Goal: Task Accomplishment & Management: Complete application form

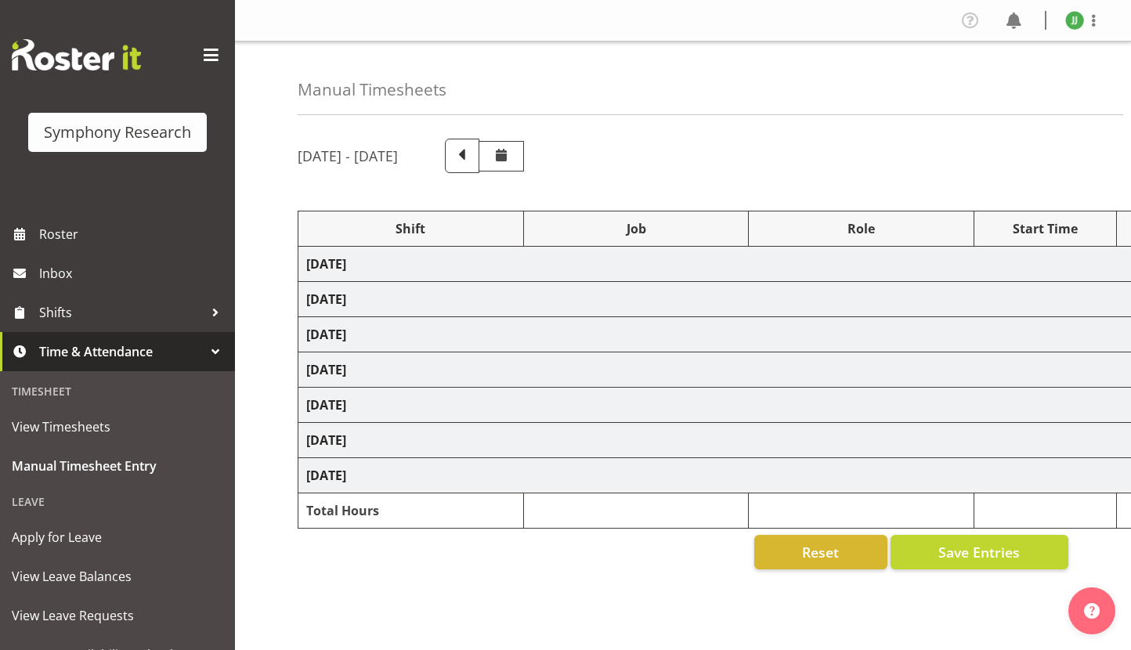
select select "81741"
select select "10587"
select select "47"
select select "81298"
select select "10587"
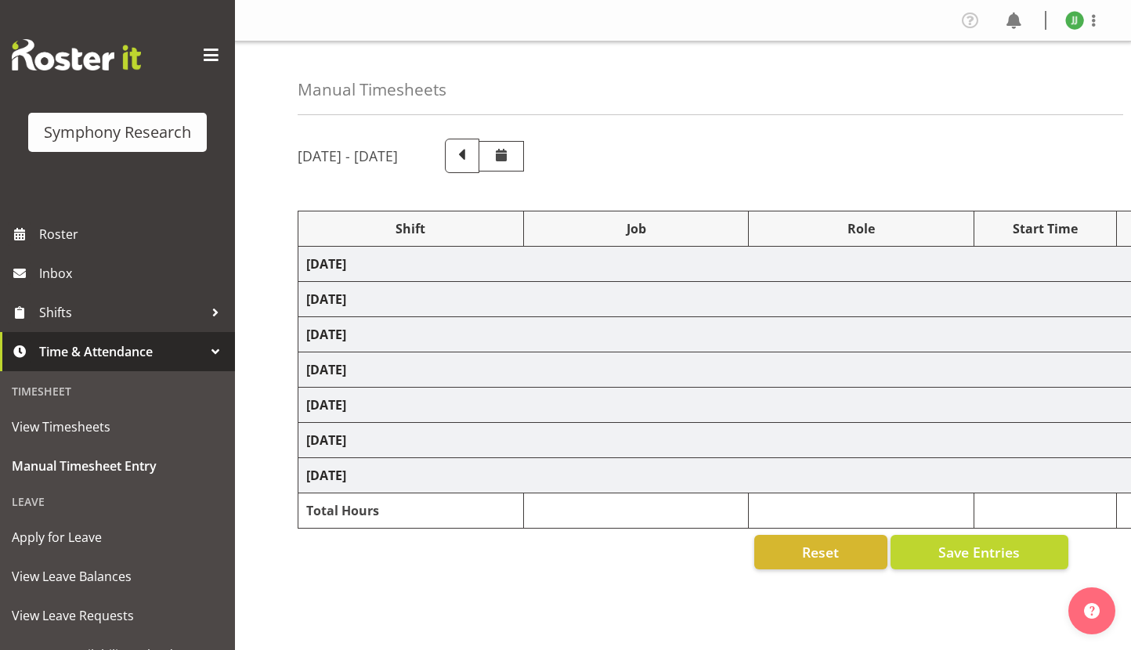
select select "47"
select select "81298"
select select "10587"
select select "47"
select select "81741"
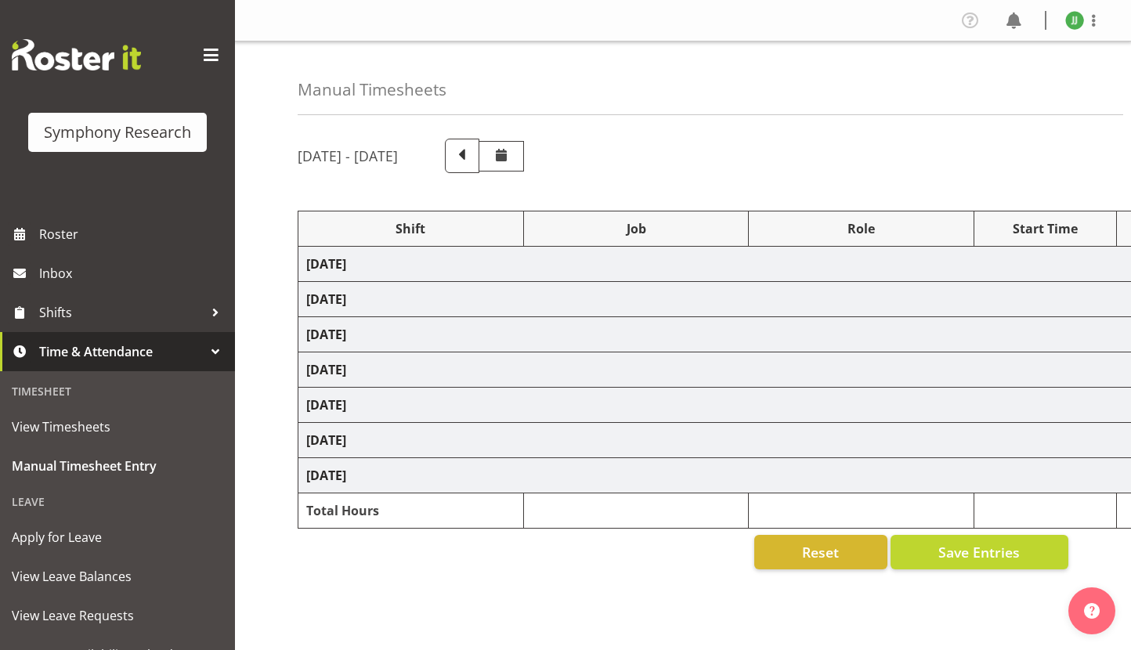
select select "10587"
select select "47"
select select "81298"
select select "10587"
select select "47"
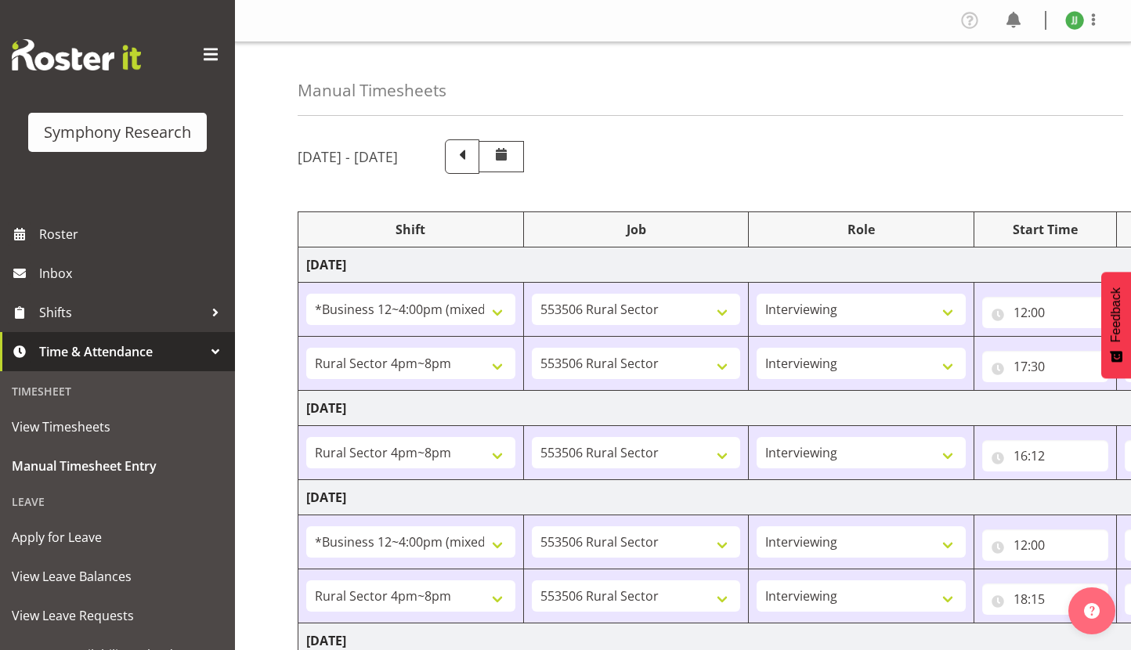
scroll to position [430, 0]
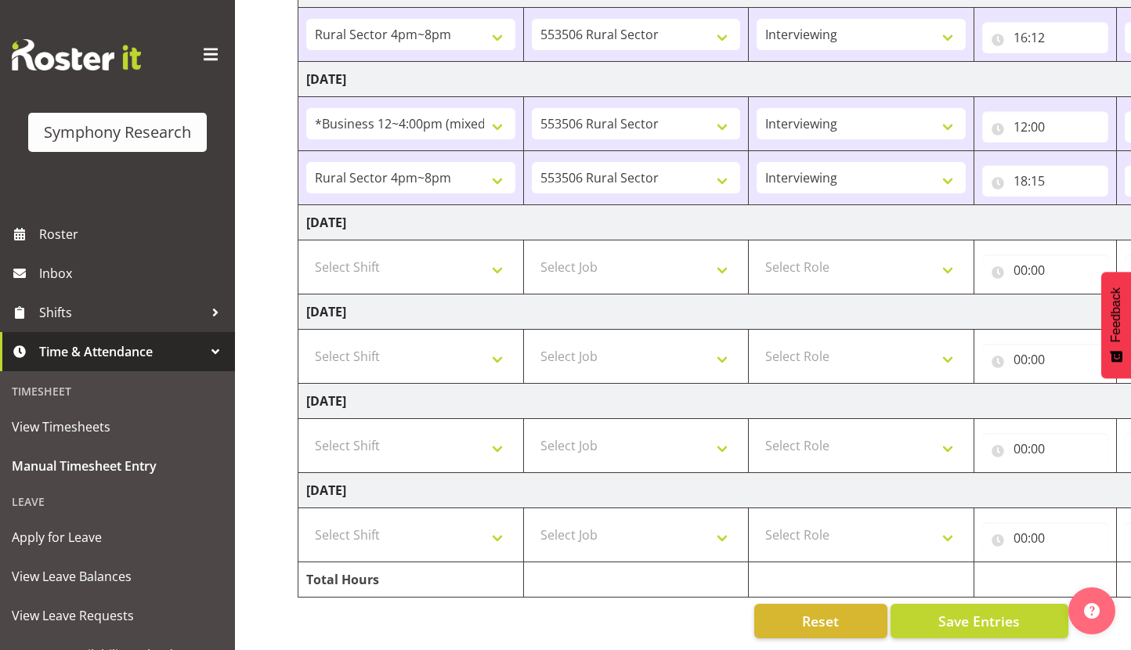
click at [62, 370] on link "Time & Attendance" at bounding box center [117, 351] width 235 height 39
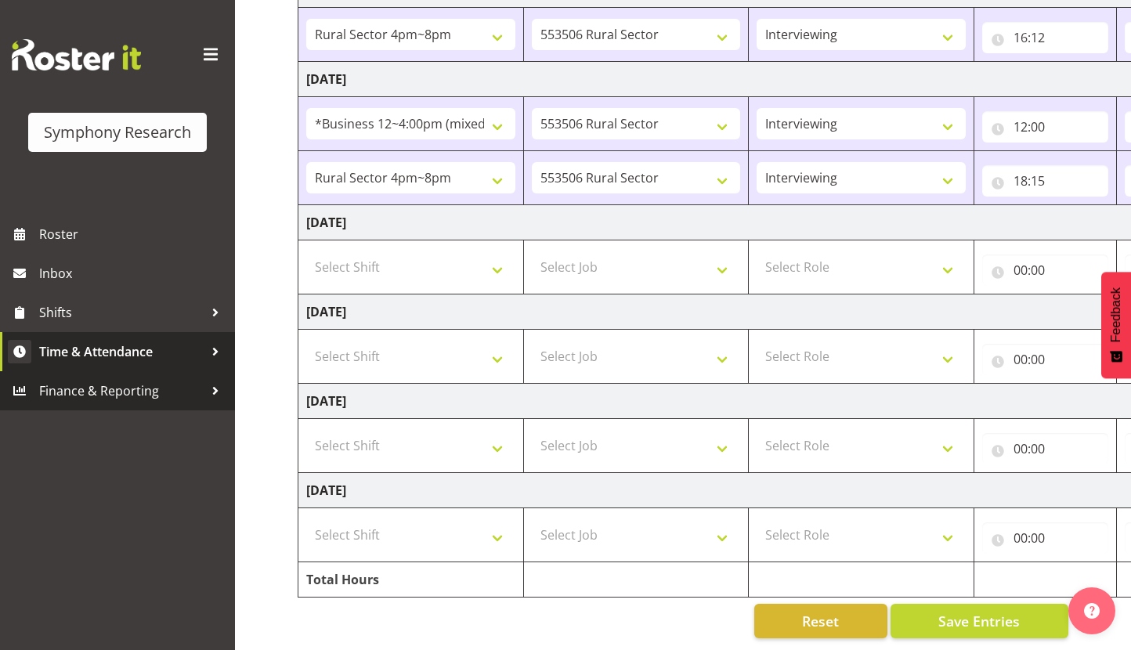
click at [81, 359] on span "Time & Attendance" at bounding box center [121, 351] width 164 height 23
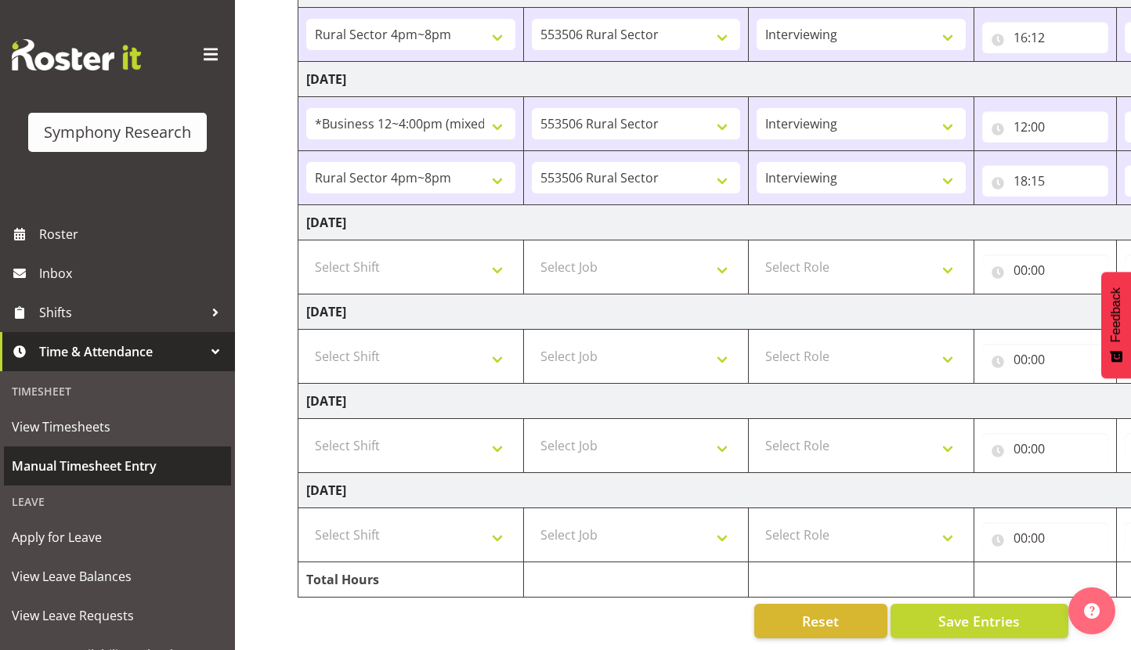
click at [69, 449] on link "Manual Timesheet Entry" at bounding box center [117, 465] width 227 height 39
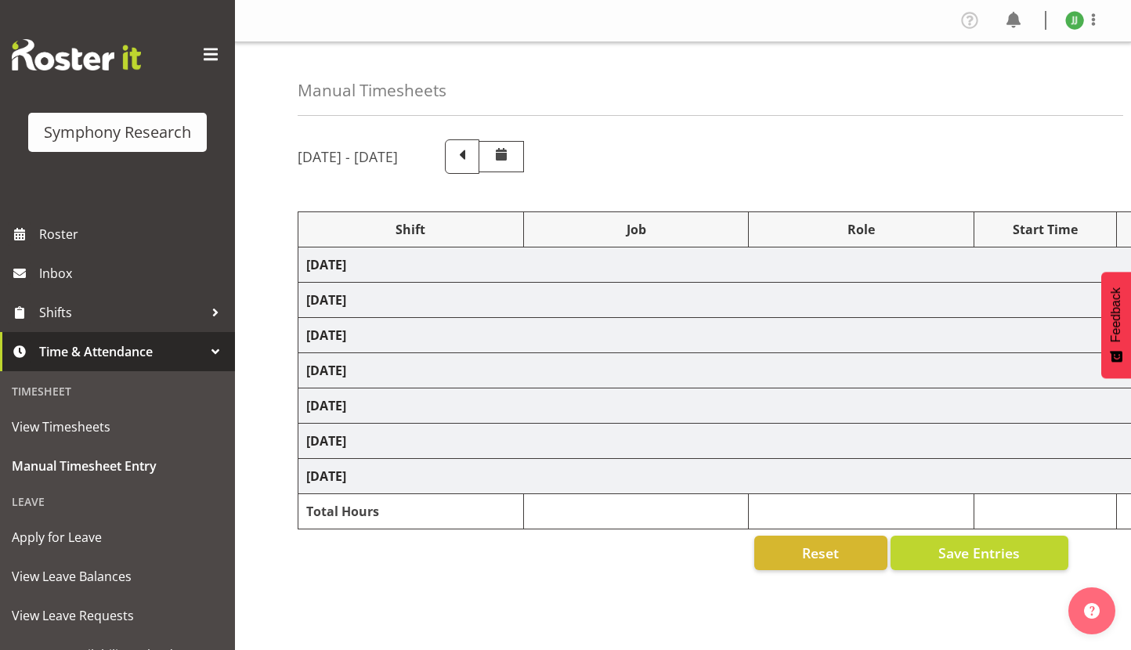
select select "81741"
select select "10587"
select select "47"
select select "81298"
select select "10587"
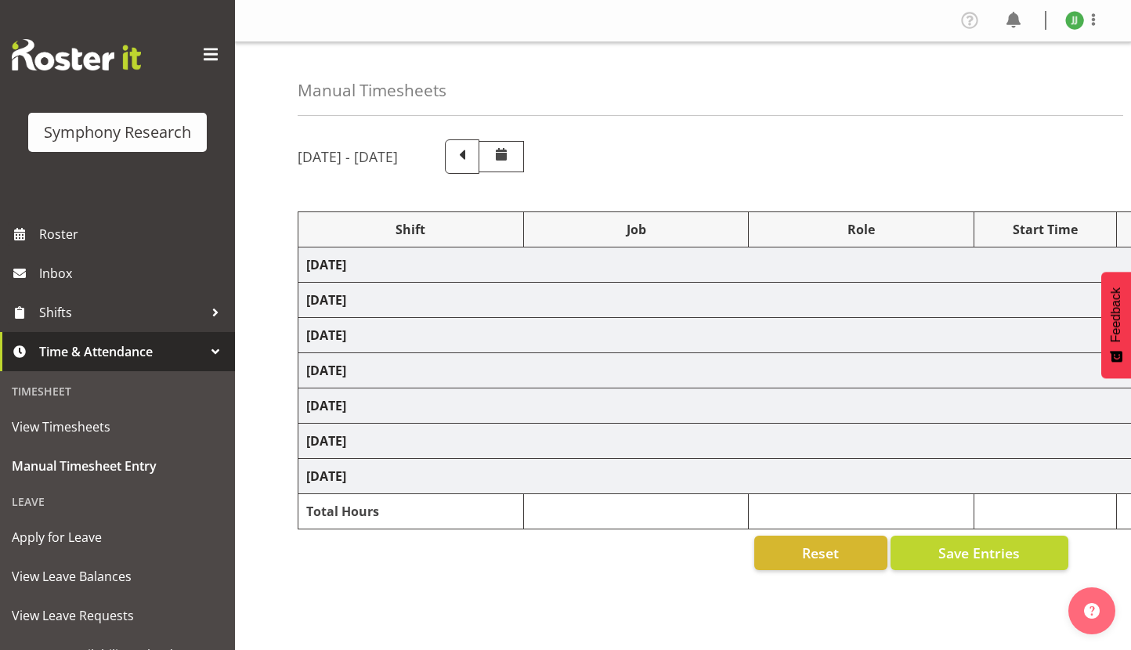
select select "47"
select select "81298"
select select "10587"
select select "47"
select select "81741"
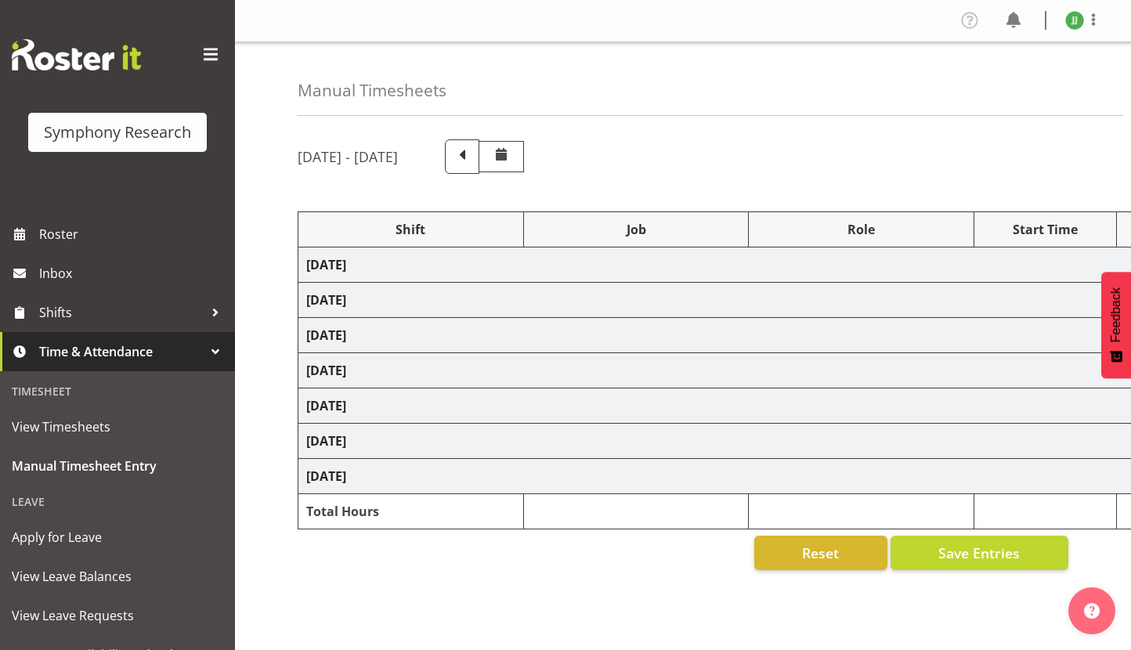
select select "10587"
select select "47"
select select "81298"
select select "10587"
select select "47"
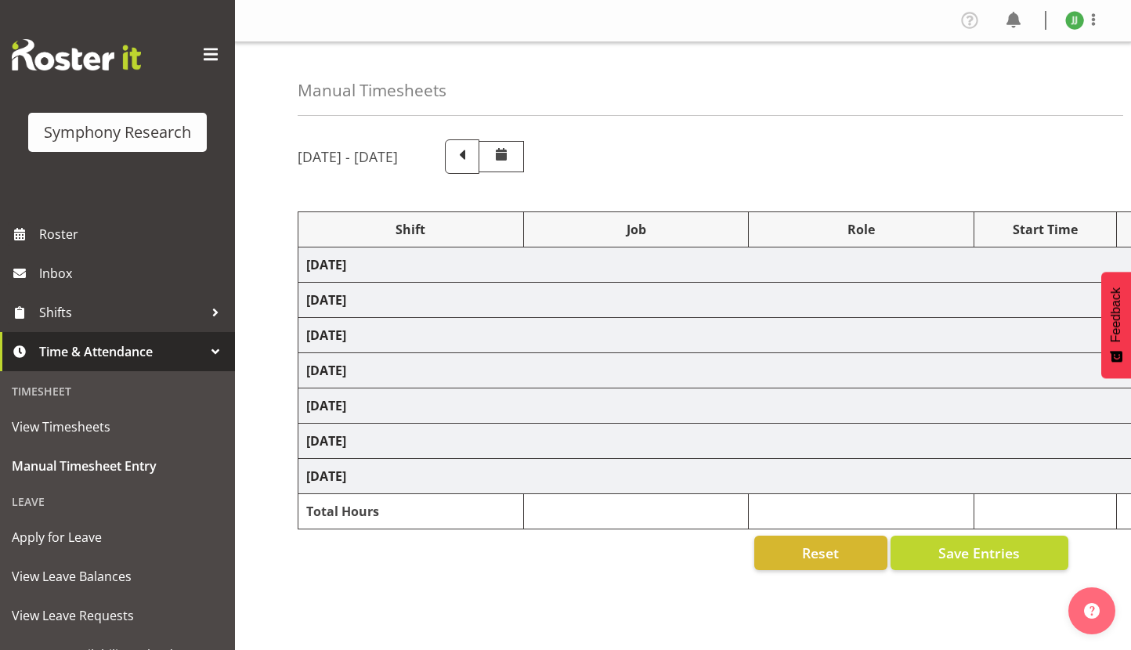
select select "81741"
select select "10587"
select select "47"
select select "81298"
select select "10587"
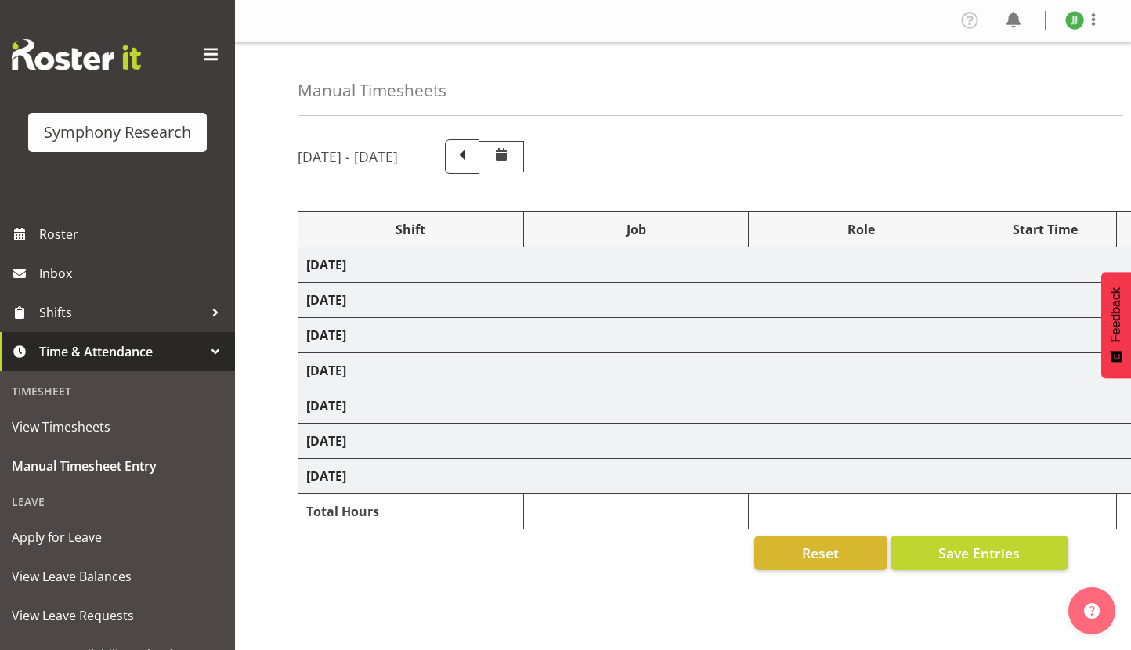
select select "47"
select select "81741"
select select "10587"
select select "47"
select select "81298"
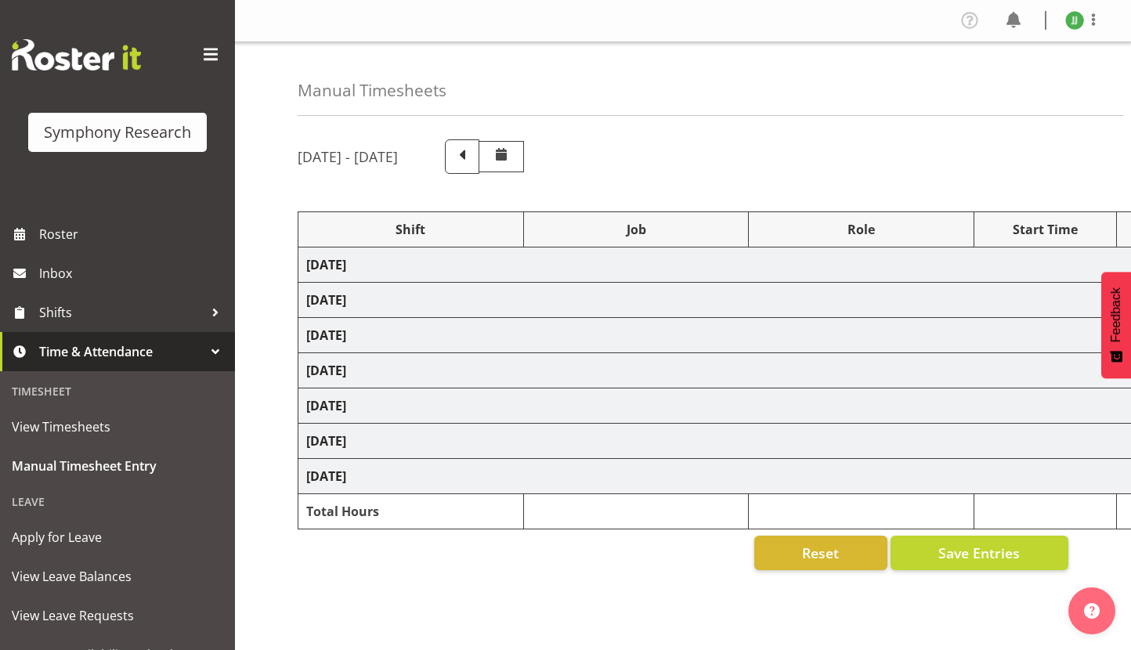
select select "10587"
select select "47"
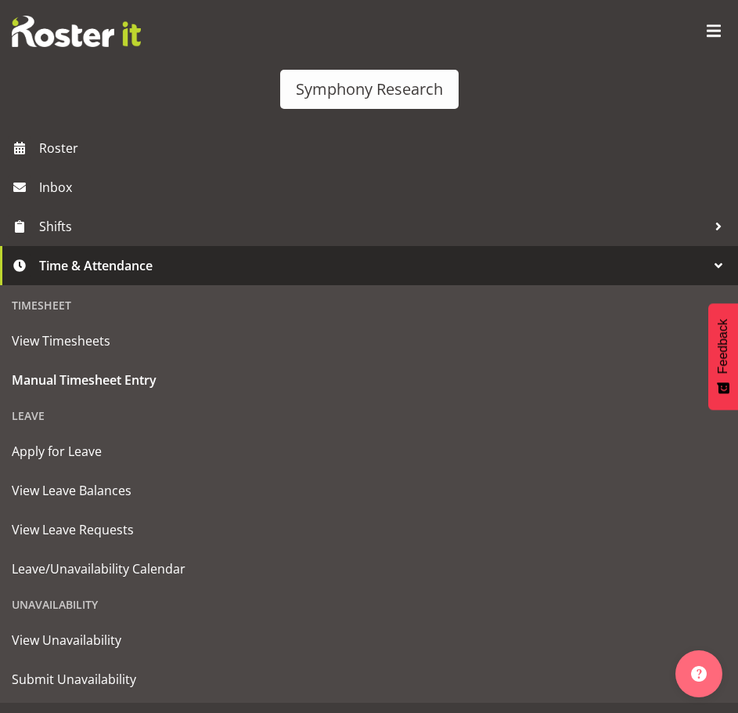
click at [709, 44] on div at bounding box center [714, 32] width 25 height 26
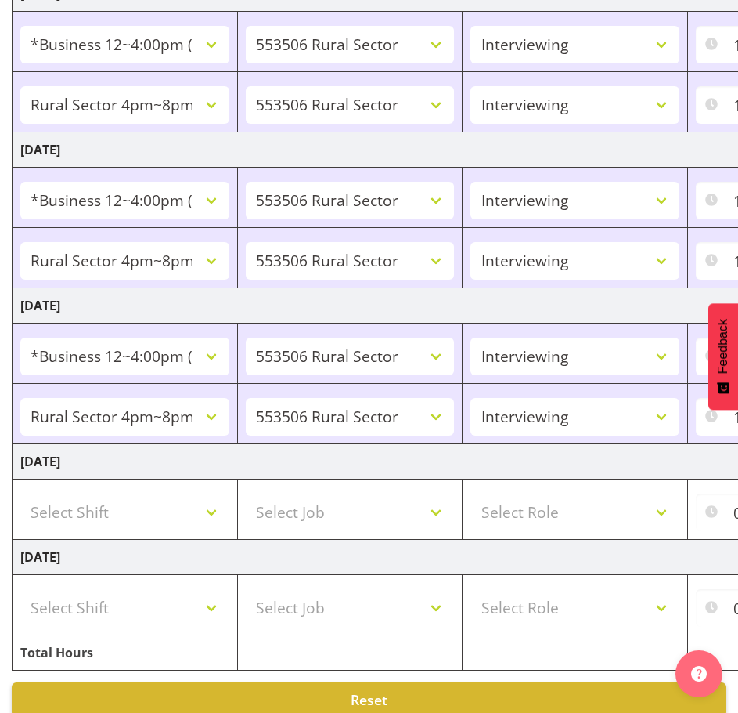
scroll to position [522, 0]
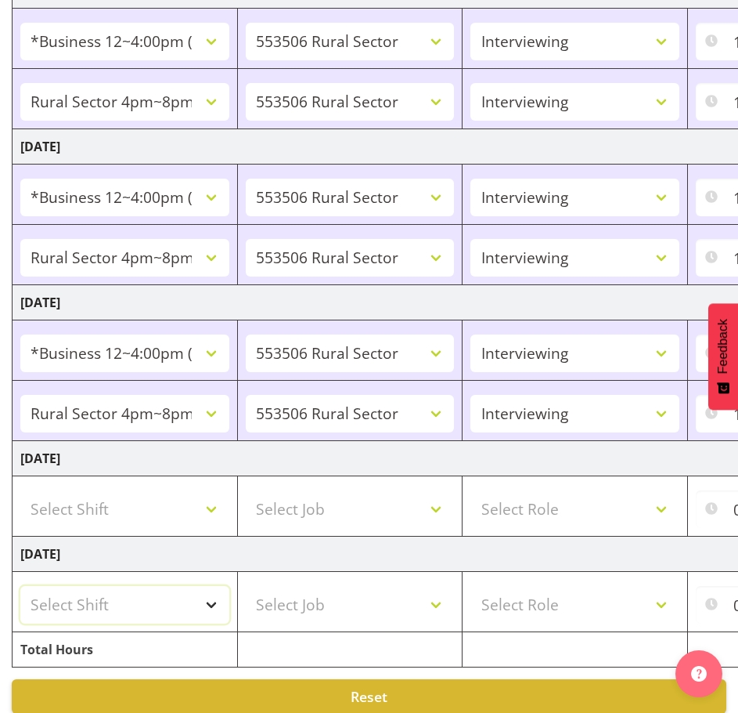
click at [170, 590] on select "Select Shift !!Weekend Residential (Roster IT Shift Label) *Business 9/10am ~ 4…" at bounding box center [124, 605] width 209 height 38
select select "81299"
click at [20, 586] on select "Select Shift !!Weekend Residential (Roster IT Shift Label) *Business 9/10am ~ 4…" at bounding box center [124, 605] width 209 height 38
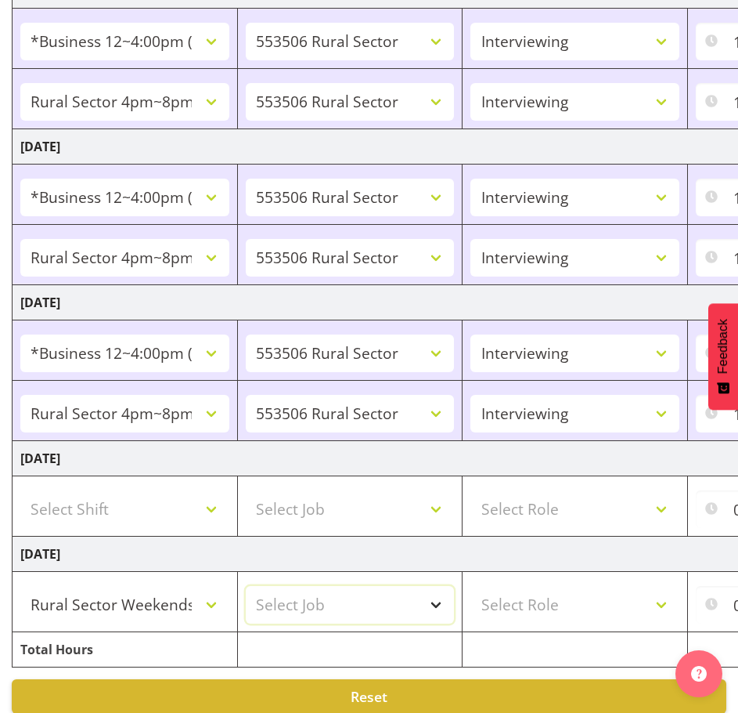
click at [354, 597] on select "Select Job 550060 IF Admin 553492 World Poll Aus Wave 2 Main 2025 553493 World …" at bounding box center [350, 605] width 209 height 38
select select "10587"
click at [246, 586] on select "Select Job 550060 IF Admin 553492 World Poll Aus Wave 2 Main 2025 553493 World …" at bounding box center [350, 605] width 209 height 38
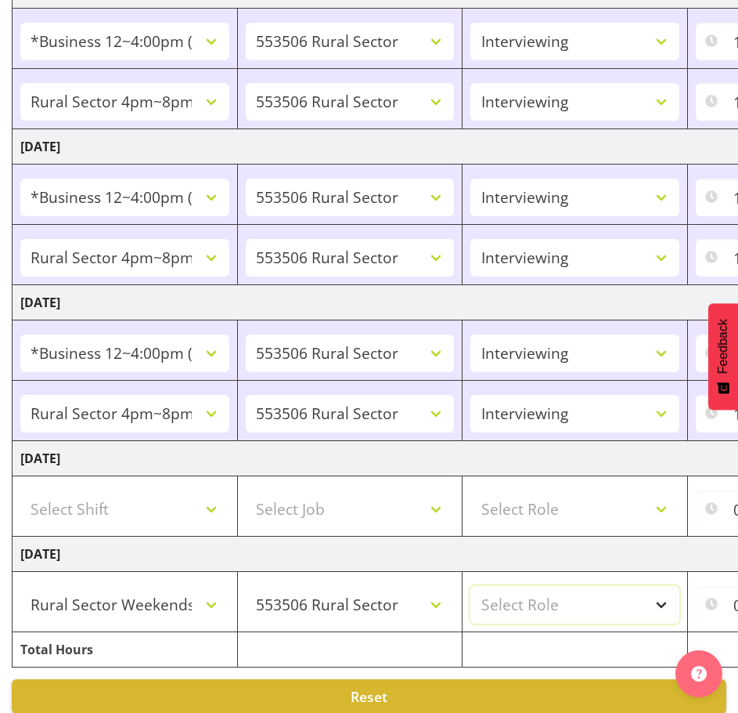
click at [619, 595] on select "Select Role Briefing Interviewing" at bounding box center [575, 605] width 209 height 38
select select "47"
click at [471, 586] on select "Select Role Briefing Interviewing" at bounding box center [575, 605] width 209 height 38
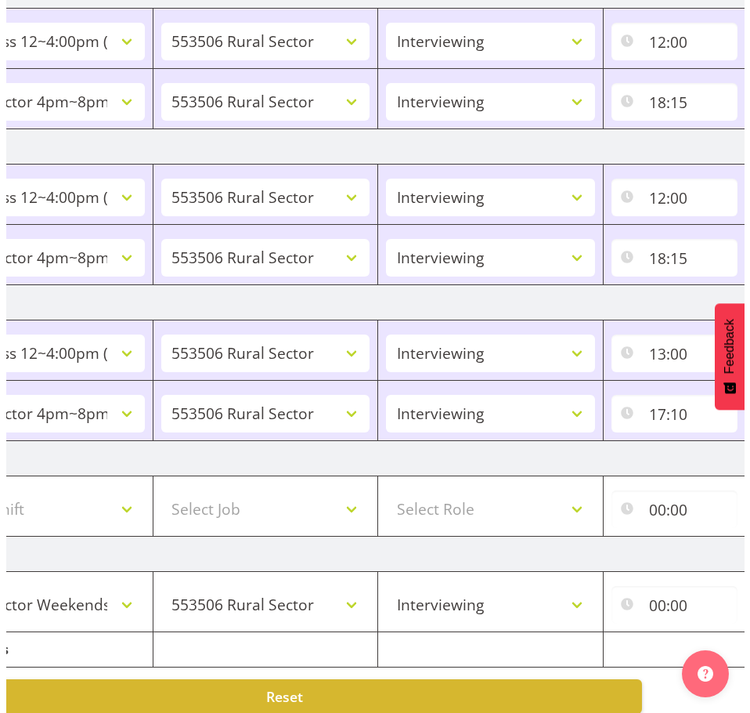
scroll to position [0, 370]
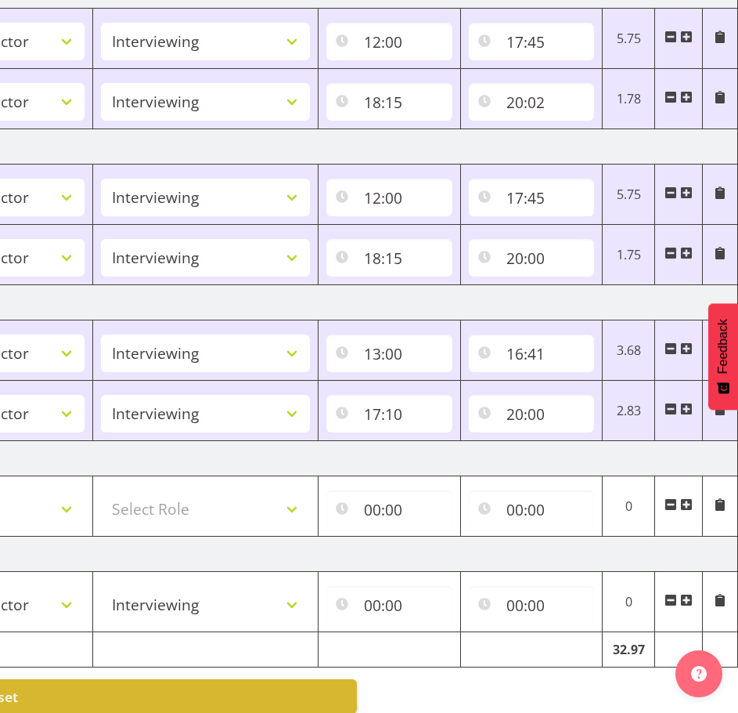
drag, startPoint x: 349, startPoint y: 660, endPoint x: 585, endPoint y: 651, distance: 235.9
click at [373, 603] on input "00:00" at bounding box center [390, 605] width 126 height 38
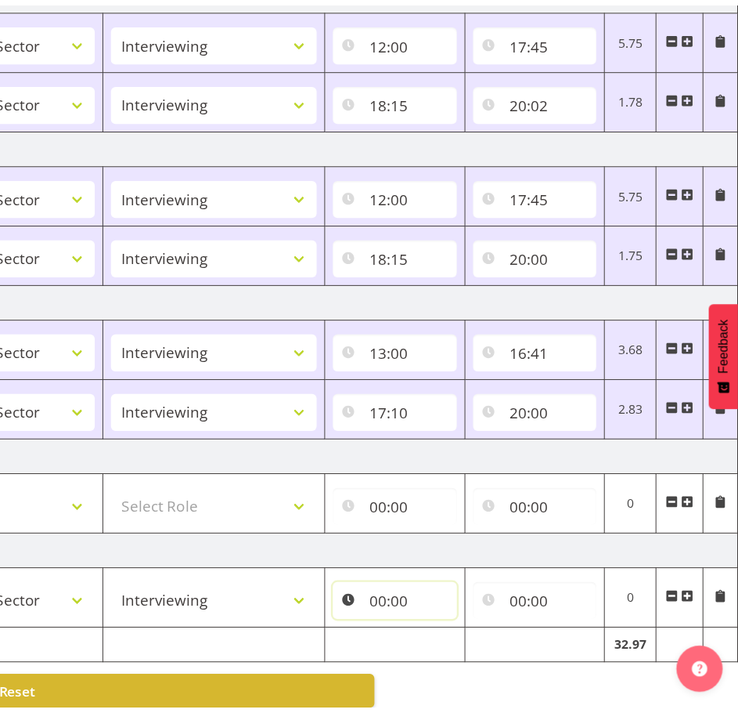
scroll to position [0, 358]
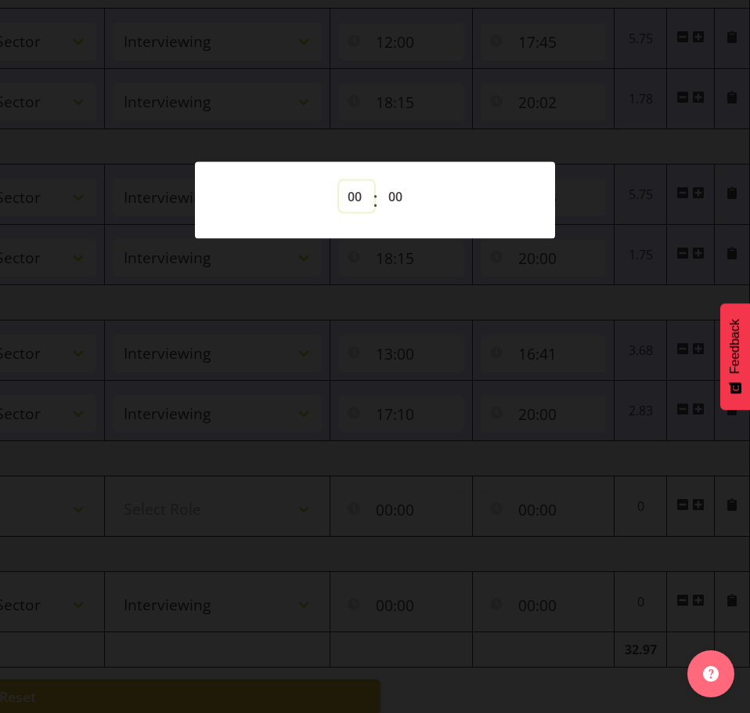
click at [351, 208] on select "00 01 02 03 04 05 06 07 08 09 10 11 12 13 14 15 16 17 18 19 20 21 22 23" at bounding box center [356, 195] width 35 height 31
select select "12"
click at [339, 180] on select "00 01 02 03 04 05 06 07 08 09 10 11 12 13 14 15 16 17 18 19 20 21 22 23" at bounding box center [356, 195] width 35 height 31
type input "12:00"
click at [505, 593] on div at bounding box center [375, 356] width 750 height 713
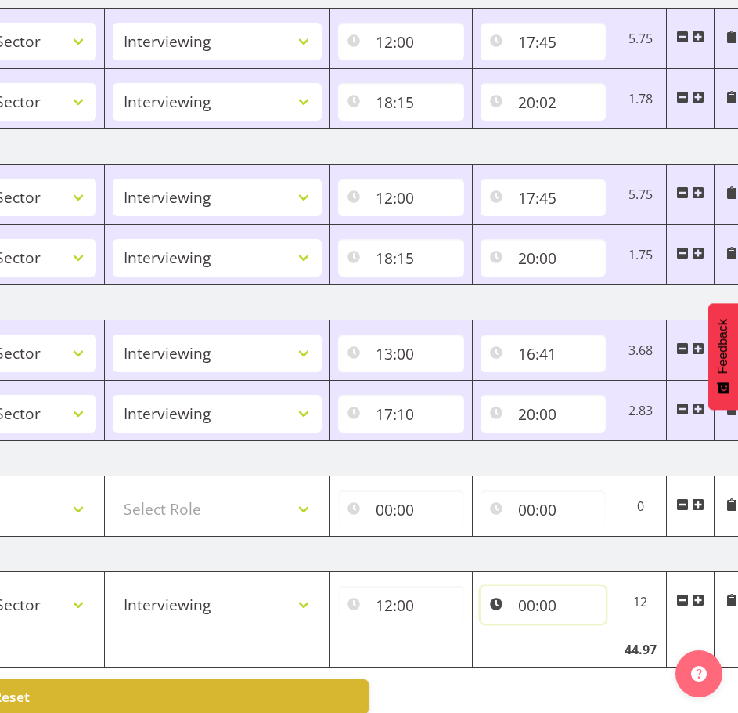
click at [526, 605] on input "00:00" at bounding box center [544, 605] width 126 height 38
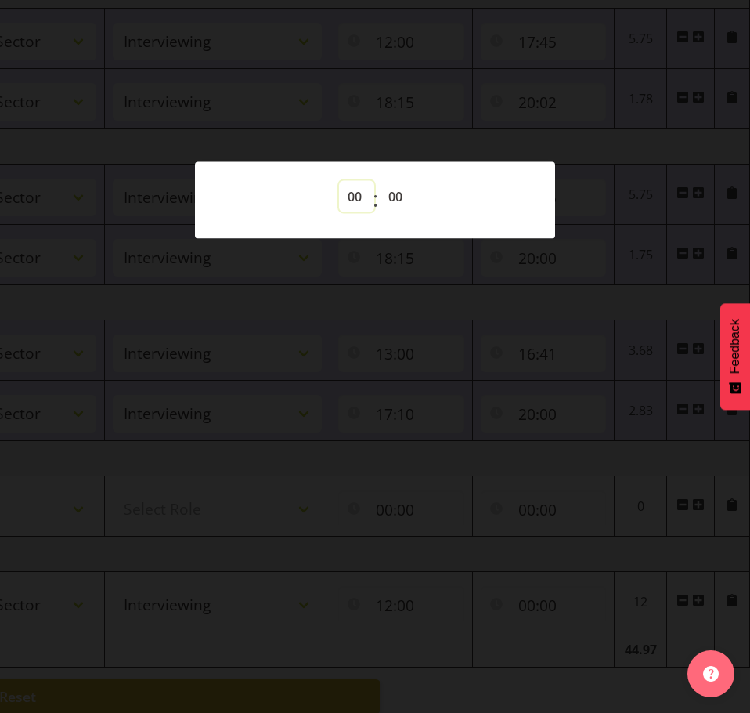
click at [354, 189] on select "00 01 02 03 04 05 06 07 08 09 10 11 12 13 14 15 16 17 18 19 20 21 22 23" at bounding box center [356, 195] width 35 height 31
select select "19"
click at [339, 180] on select "00 01 02 03 04 05 06 07 08 09 10 11 12 13 14 15 16 17 18 19 20 21 22 23" at bounding box center [356, 195] width 35 height 31
type input "19:00"
click at [512, 547] on div at bounding box center [375, 356] width 750 height 713
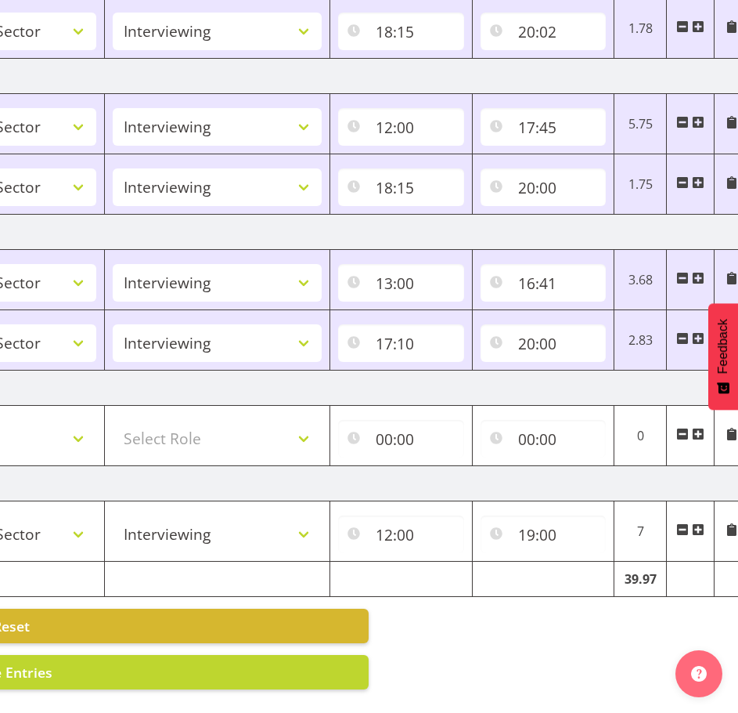
scroll to position [605, 0]
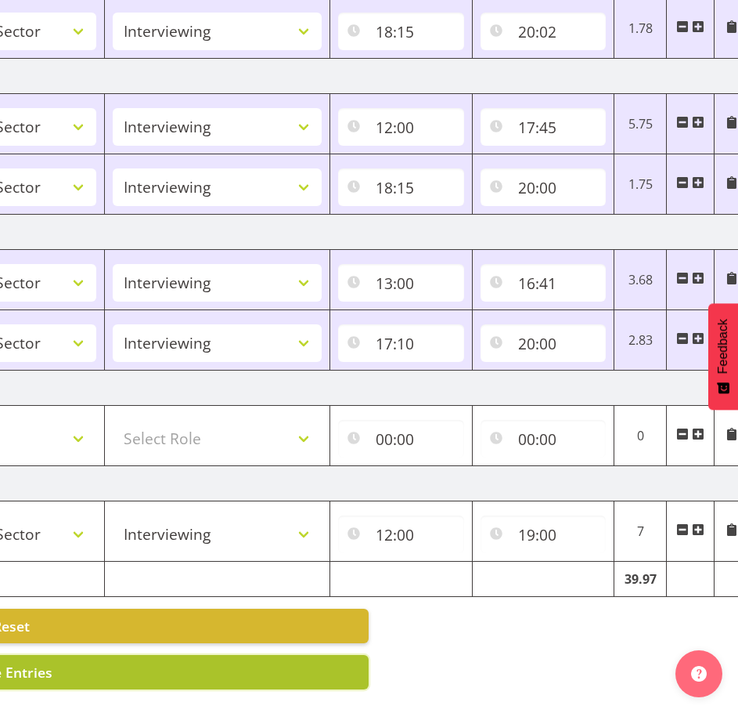
click at [269, 649] on button "Save Entries" at bounding box center [11, 672] width 715 height 34
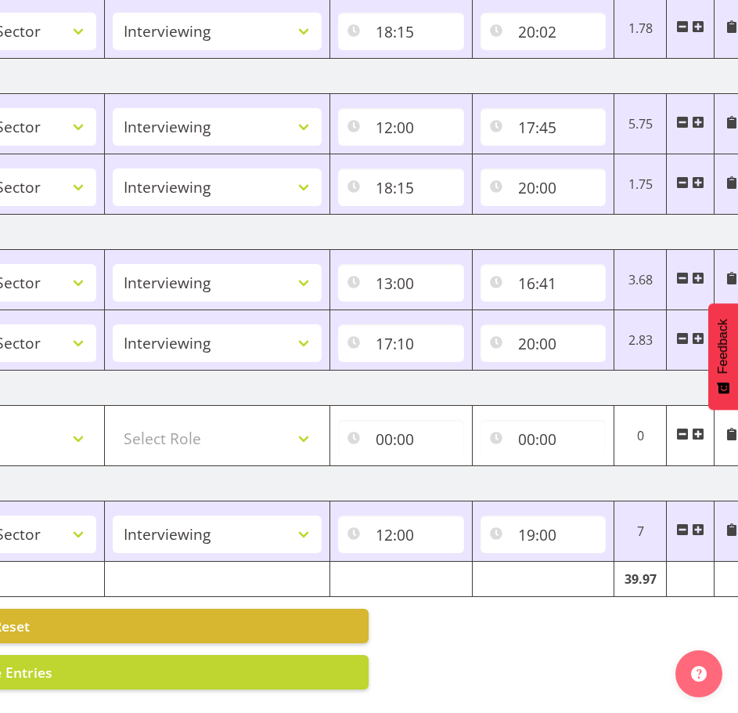
click at [701, 523] on span at bounding box center [698, 529] width 13 height 13
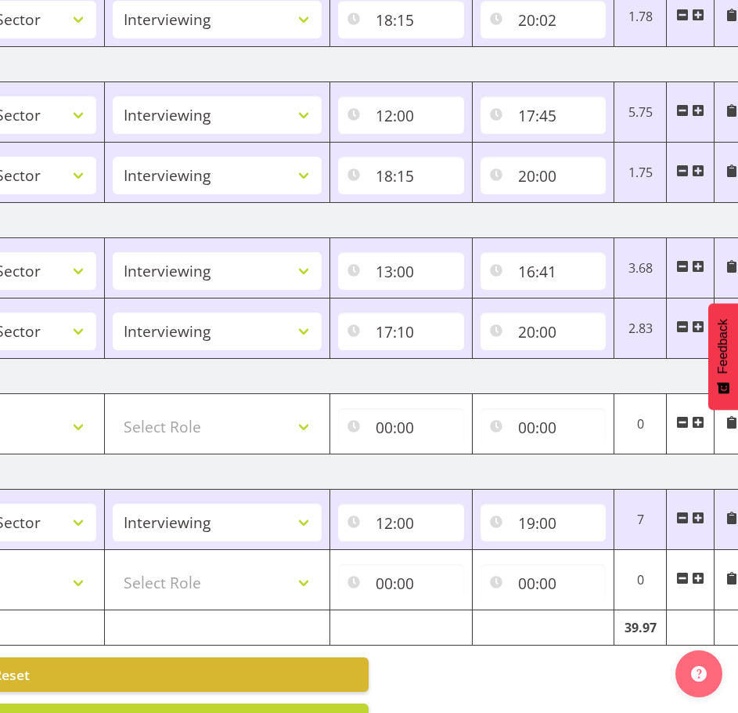
scroll to position [0, 0]
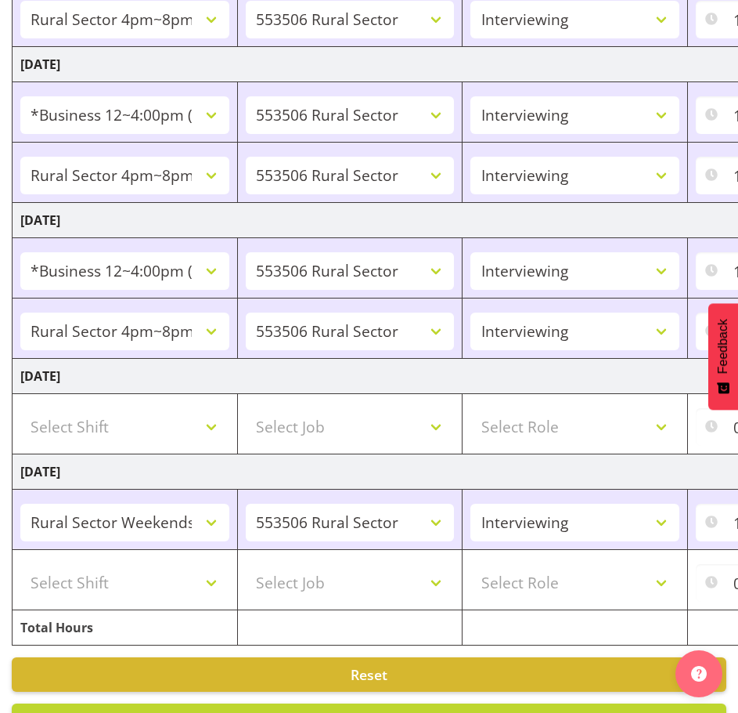
drag, startPoint x: 401, startPoint y: 623, endPoint x: 103, endPoint y: 626, distance: 298.4
click at [155, 579] on select "Select Shift !!Weekend Residential (Roster IT Shift Label) *Business 9/10am ~ 4…" at bounding box center [124, 583] width 209 height 38
select select "81299"
click at [20, 564] on select "Select Shift !!Weekend Residential (Roster IT Shift Label) *Business 9/10am ~ 4…" at bounding box center [124, 583] width 209 height 38
click at [414, 597] on select "Select Job 550060 IF Admin 553492 World Poll Aus Wave 2 Main 2025 553493 World …" at bounding box center [350, 583] width 209 height 38
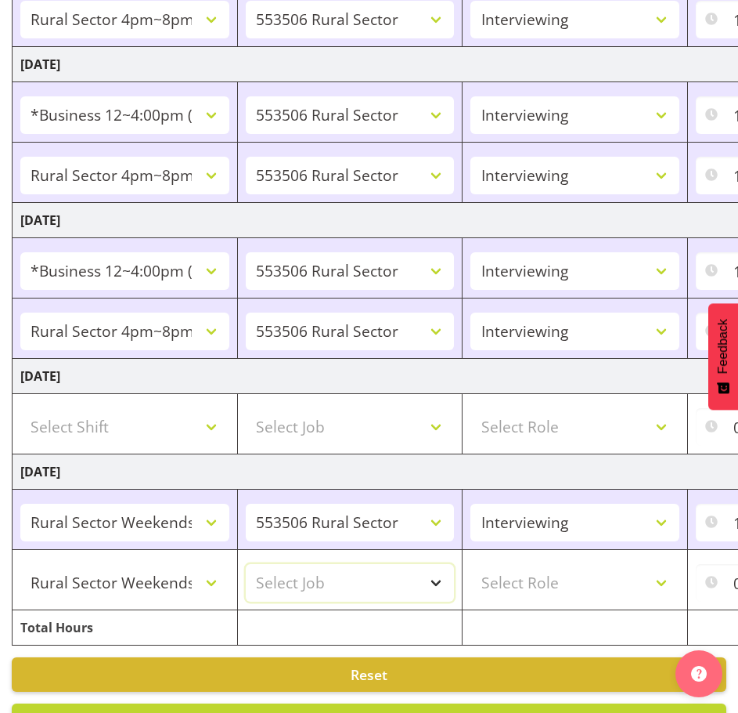
select select "10587"
click at [246, 564] on select "Select Job 550060 IF Admin 553492 World Poll Aus Wave 2 Main 2025 553493 World …" at bounding box center [350, 583] width 209 height 38
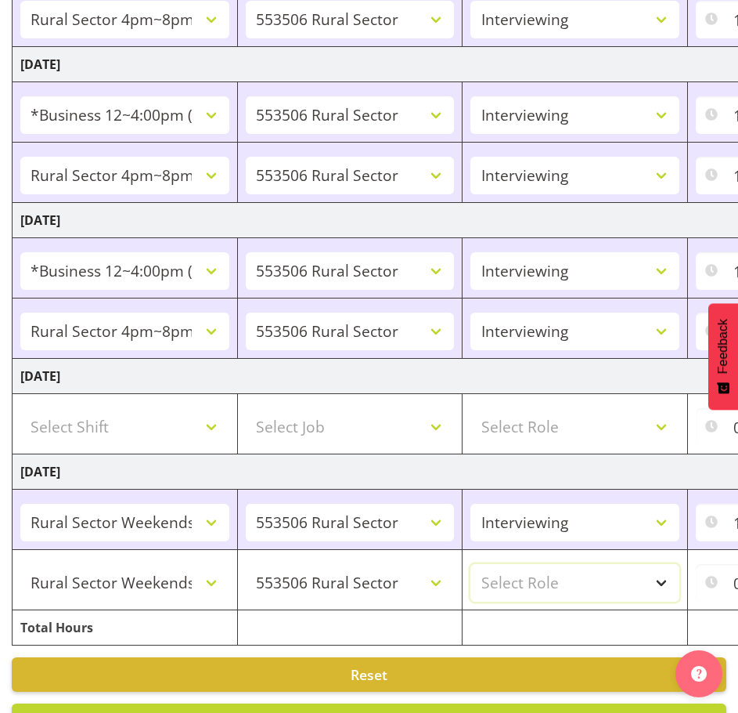
click at [592, 576] on select "Select Role Briefing Interviewing" at bounding box center [575, 583] width 209 height 38
select select "47"
click at [471, 564] on select "Select Role Briefing Interviewing" at bounding box center [575, 583] width 209 height 38
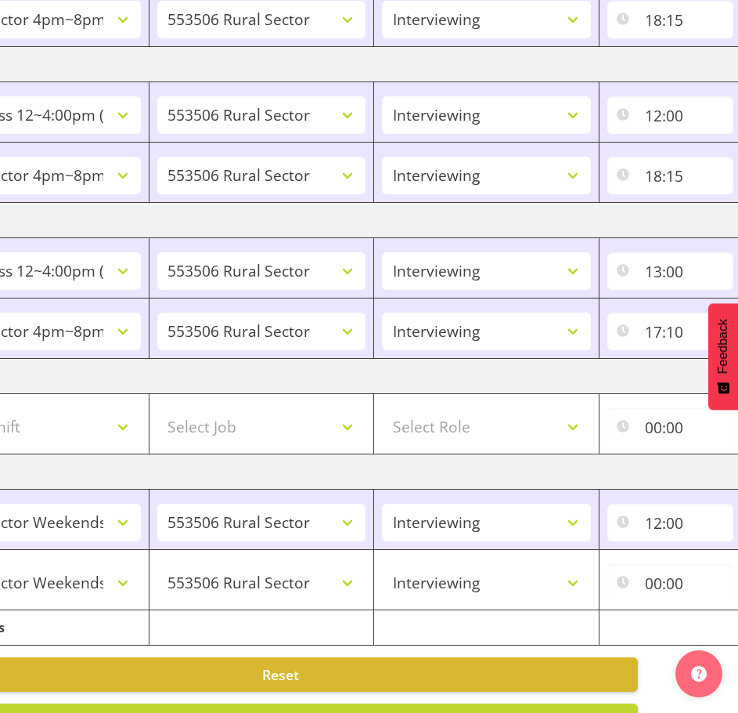
scroll to position [0, 370]
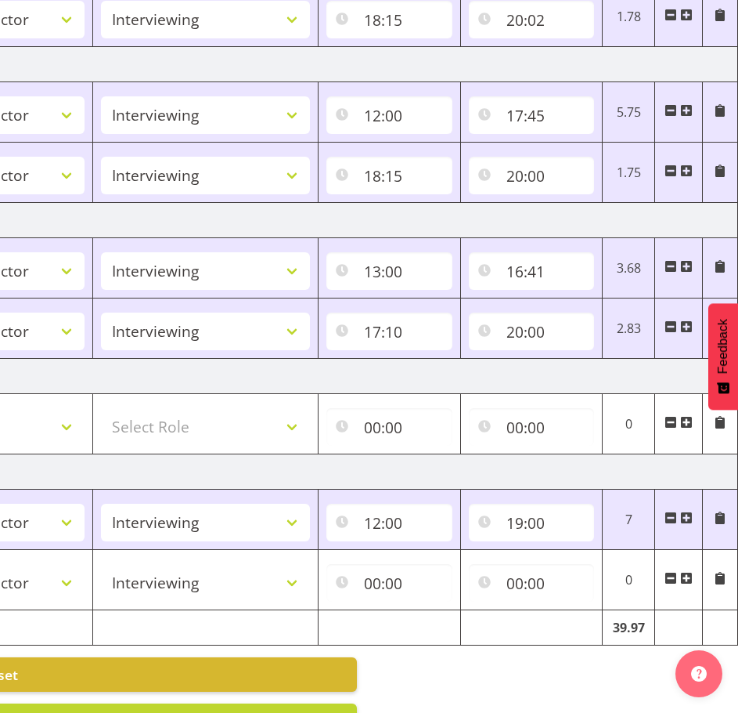
drag, startPoint x: 496, startPoint y: 643, endPoint x: 739, endPoint y: 644, distance: 243.5
click at [261, 649] on button "Save Entries" at bounding box center [-1, 720] width 715 height 34
